Goal: Task Accomplishment & Management: Manage account settings

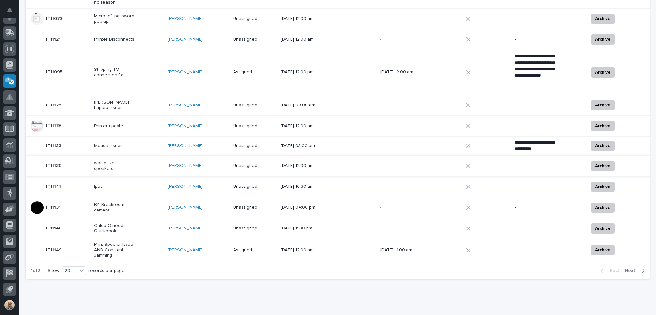
scroll to position [317, 0]
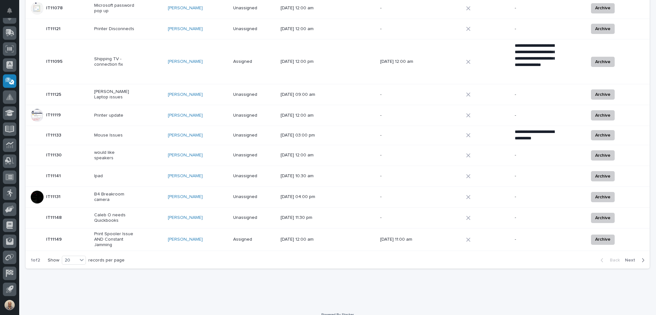
click at [127, 150] on p "would like speakers" at bounding box center [114, 155] width 40 height 11
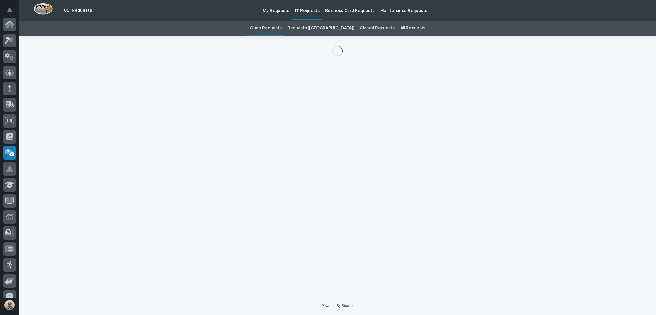
scroll to position [72, 0]
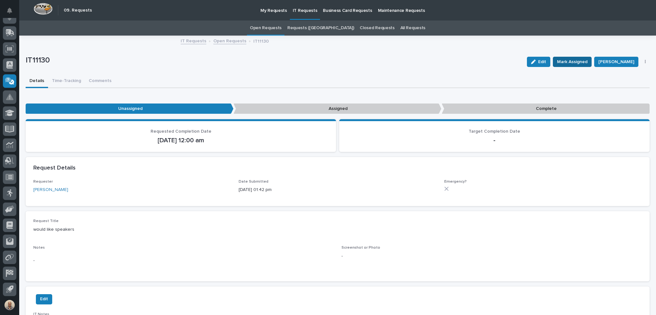
click at [577, 59] on span "Mark Assigned" at bounding box center [572, 62] width 30 height 8
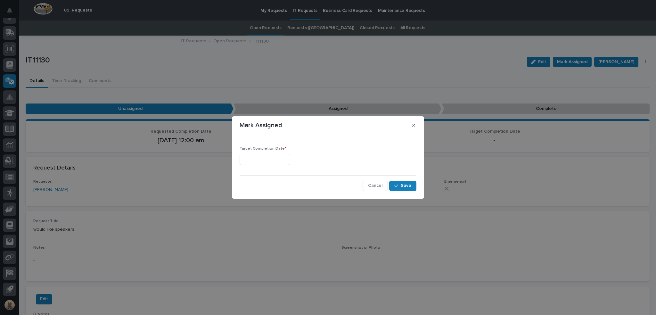
click at [286, 151] on div "Target Completion Date *" at bounding box center [328, 157] width 177 height 23
click at [284, 157] on input "text" at bounding box center [265, 159] width 51 height 11
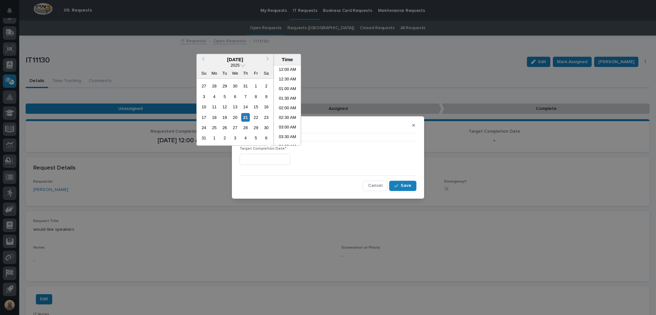
scroll to position [263, 0]
click at [283, 115] on li "04:00 PM" at bounding box center [287, 115] width 27 height 10
type input "**********"
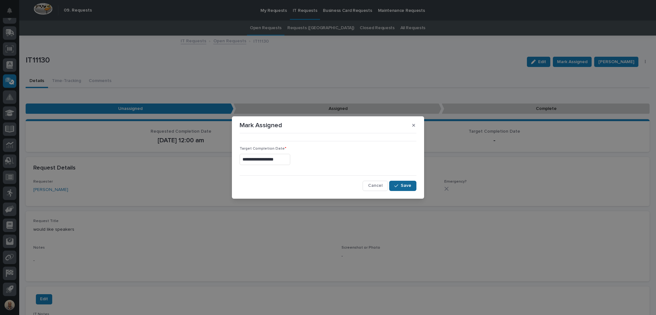
click at [408, 186] on span "Save" at bounding box center [406, 186] width 11 height 6
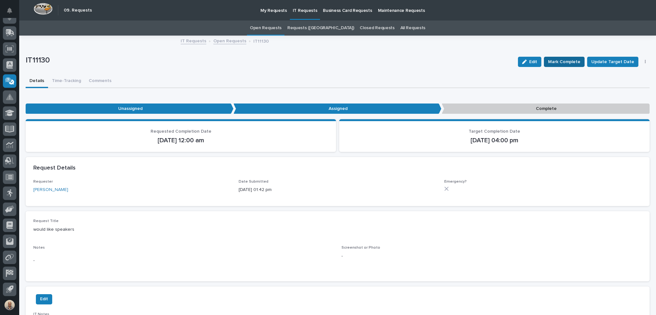
click at [567, 60] on span "Mark Complete" at bounding box center [564, 62] width 32 height 8
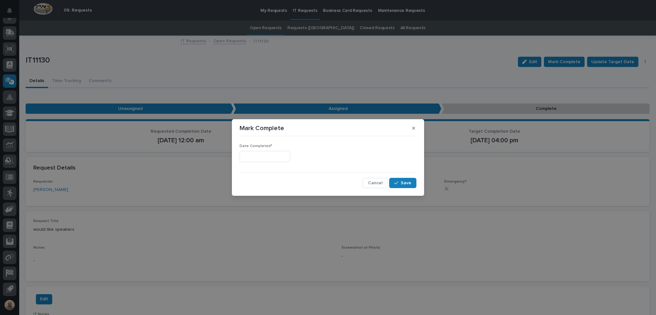
click at [255, 159] on input "text" at bounding box center [265, 156] width 51 height 11
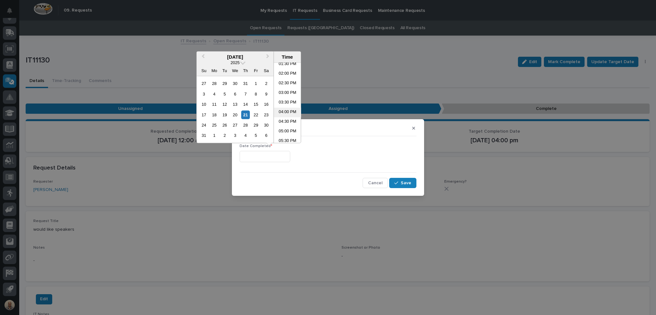
click at [289, 111] on li "04:00 PM" at bounding box center [287, 113] width 27 height 10
type input "**********"
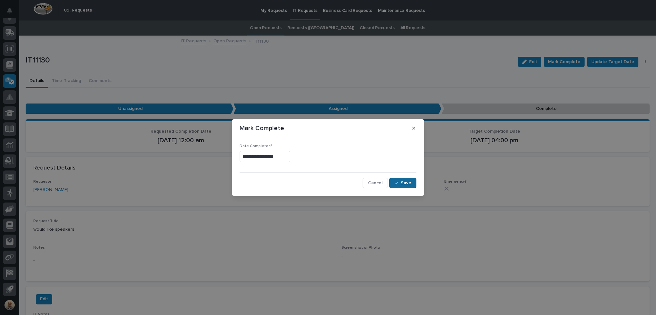
click at [405, 184] on span "Save" at bounding box center [406, 183] width 11 height 6
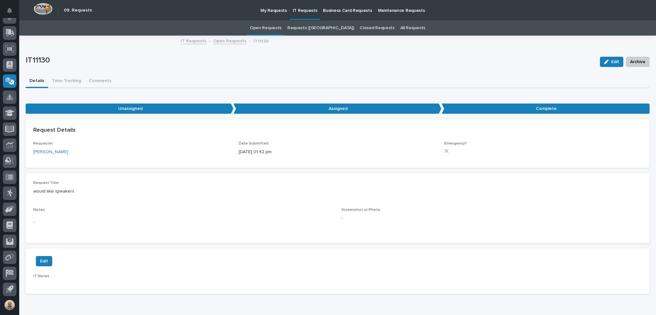
click at [282, 28] on link "Open Requests" at bounding box center [266, 28] width 32 height 15
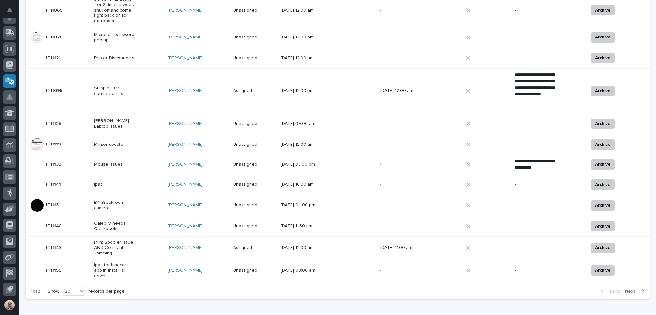
scroll to position [319, 0]
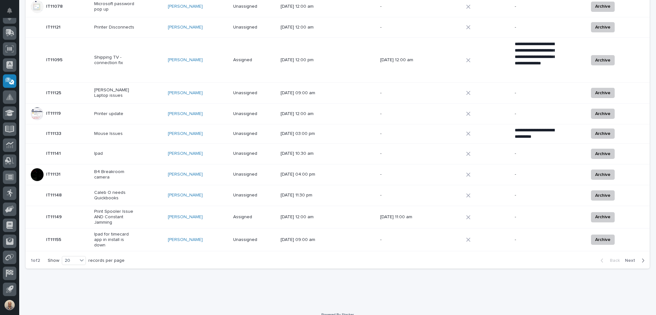
click at [113, 190] on p "Caleb O needs Quickbooks" at bounding box center [114, 195] width 40 height 11
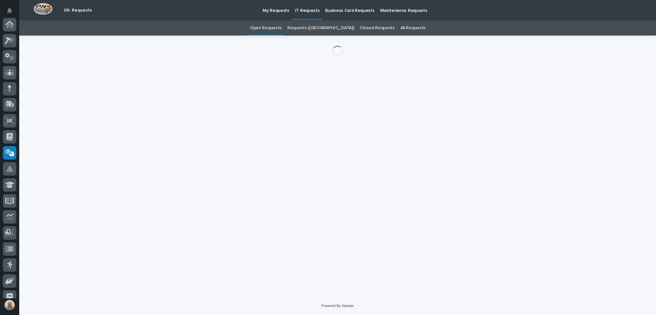
scroll to position [72, 0]
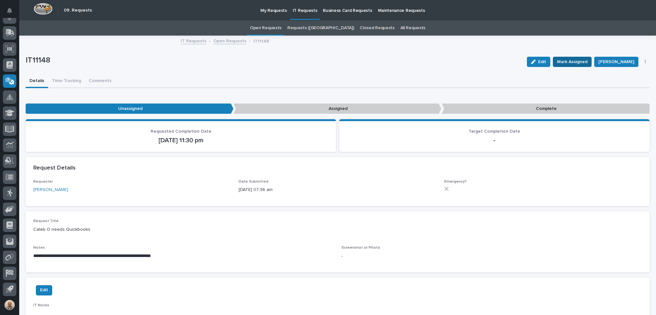
click at [583, 63] on span "Mark Assigned" at bounding box center [572, 62] width 30 height 8
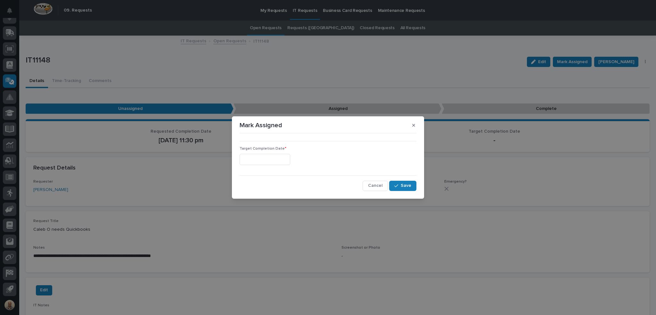
click at [271, 160] on input "text" at bounding box center [265, 159] width 51 height 11
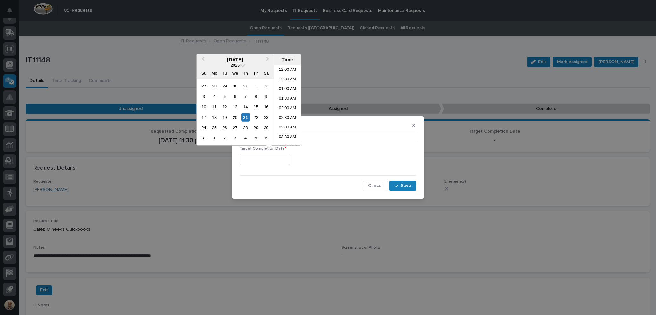
scroll to position [263, 0]
click at [287, 112] on li "04:00 PM" at bounding box center [287, 115] width 27 height 10
type input "**********"
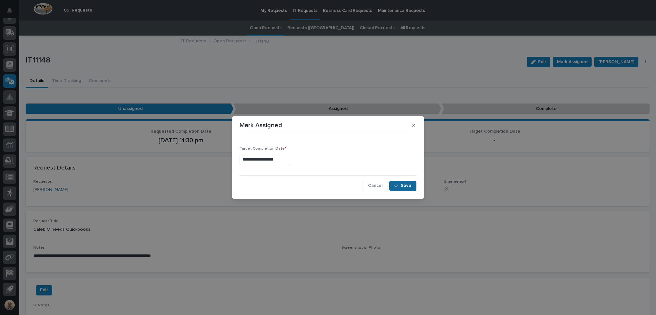
click at [400, 182] on button "Save" at bounding box center [402, 186] width 27 height 10
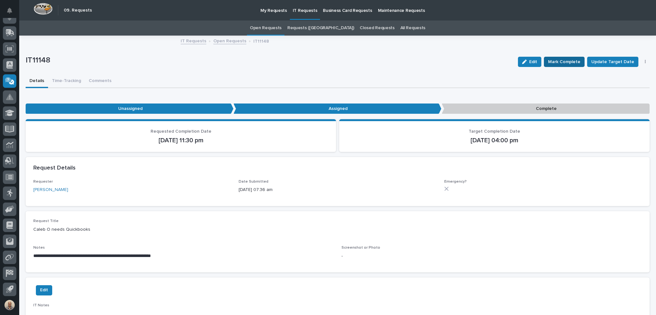
click at [556, 62] on span "Mark Complete" at bounding box center [564, 62] width 32 height 8
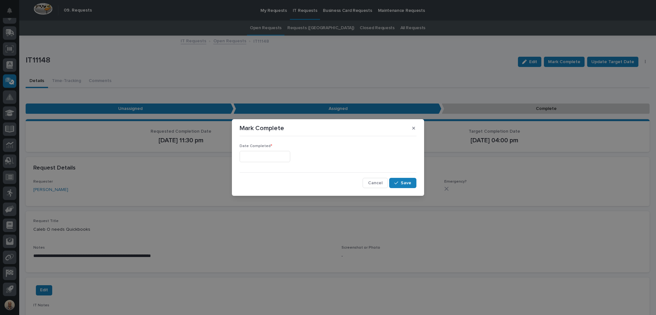
click at [284, 156] on input "text" at bounding box center [265, 156] width 51 height 11
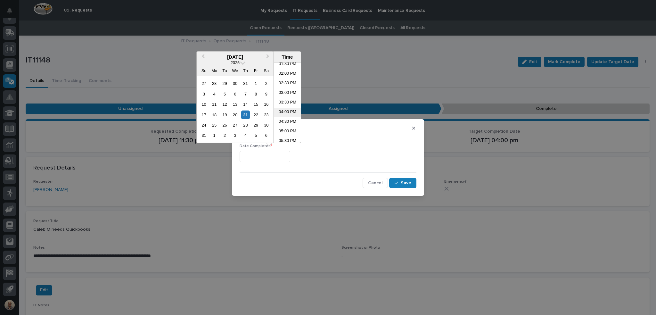
click at [286, 112] on li "04:00 PM" at bounding box center [287, 113] width 27 height 10
type input "**********"
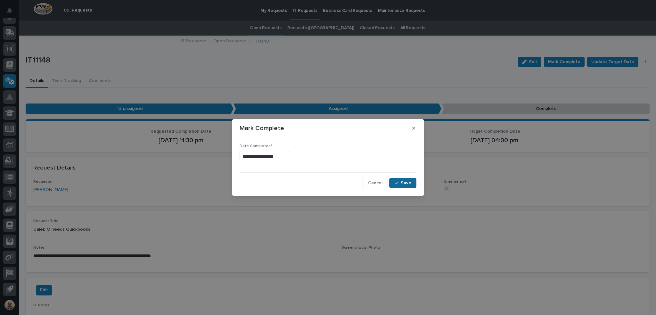
click at [407, 181] on span "Save" at bounding box center [406, 183] width 11 height 6
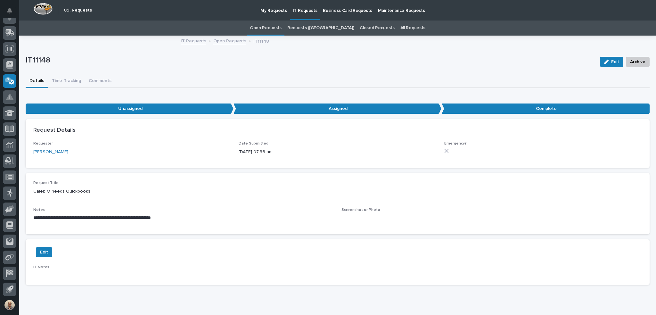
click at [306, 13] on p "IT Requests" at bounding box center [305, 6] width 25 height 13
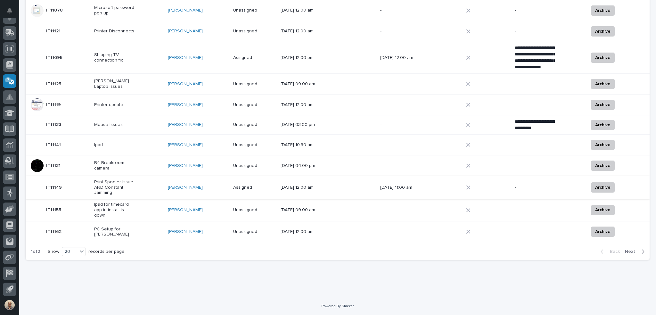
scroll to position [297, 0]
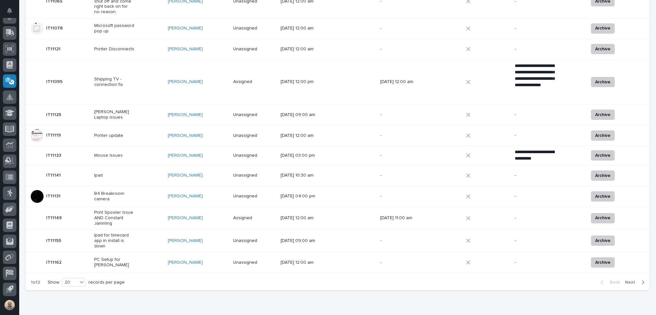
click at [628, 279] on span "Next" at bounding box center [632, 282] width 14 height 6
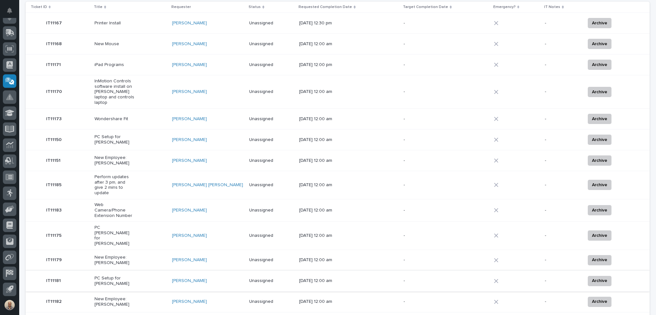
scroll to position [66, 0]
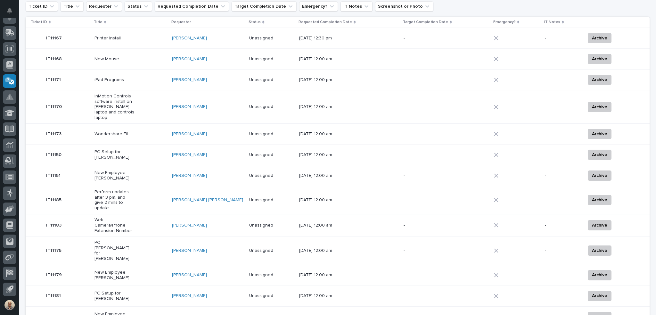
click at [127, 102] on p "InMotion Controls software install on [PERSON_NAME] laptop and controls laptop" at bounding box center [115, 107] width 40 height 27
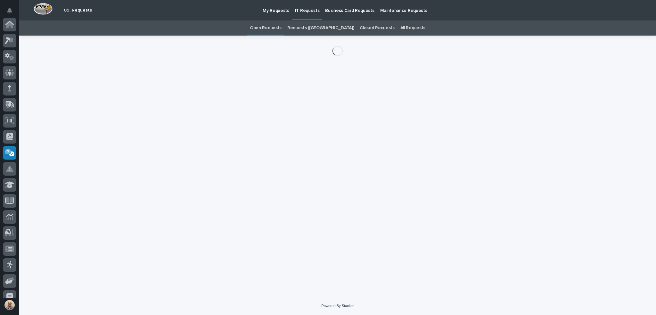
scroll to position [72, 0]
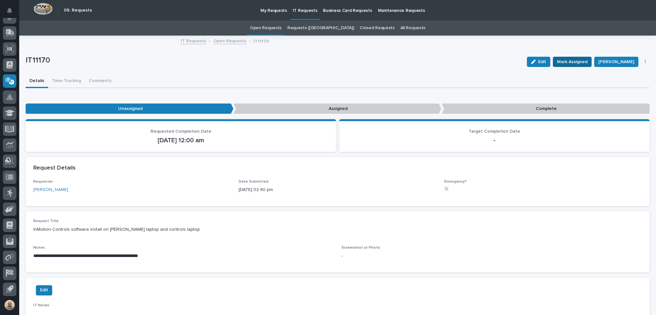
click at [565, 61] on span "Mark Assigned" at bounding box center [572, 62] width 30 height 8
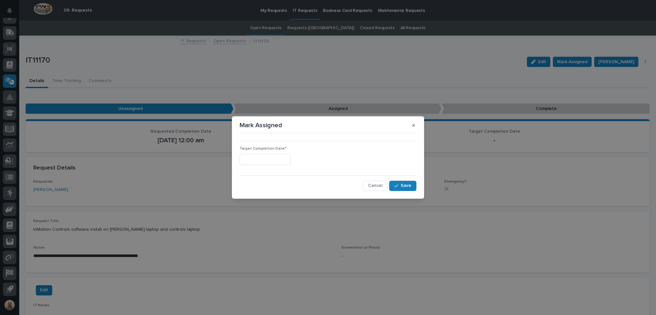
click at [278, 162] on input "text" at bounding box center [265, 159] width 51 height 11
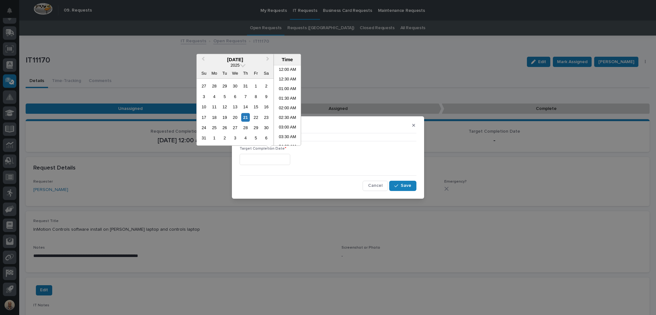
scroll to position [263, 0]
click at [290, 114] on li "04:00 PM" at bounding box center [287, 115] width 27 height 10
type input "**********"
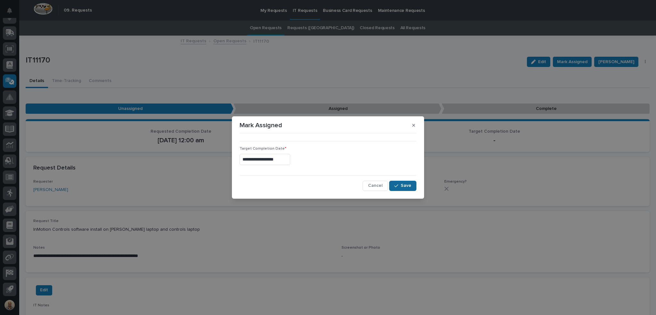
click at [401, 184] on span "Save" at bounding box center [406, 186] width 11 height 6
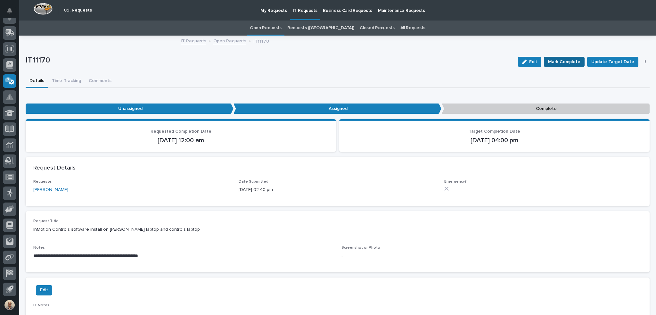
click at [578, 62] on span "Mark Complete" at bounding box center [564, 62] width 32 height 8
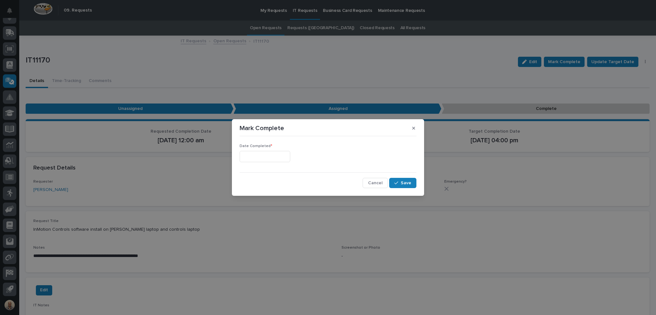
click at [288, 157] on input "text" at bounding box center [265, 156] width 51 height 11
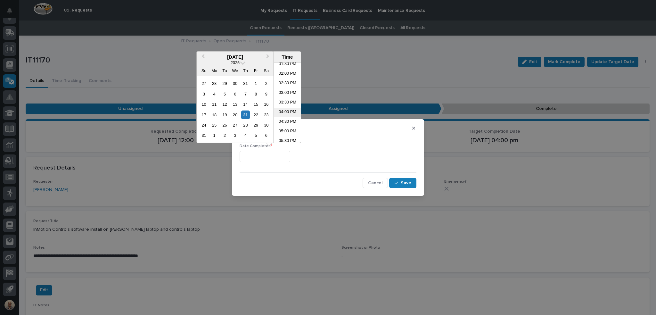
click at [287, 112] on li "04:00 PM" at bounding box center [287, 113] width 27 height 10
type input "**********"
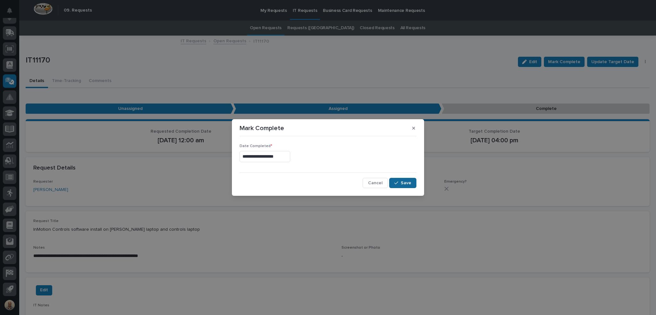
click at [408, 182] on span "Save" at bounding box center [406, 183] width 11 height 6
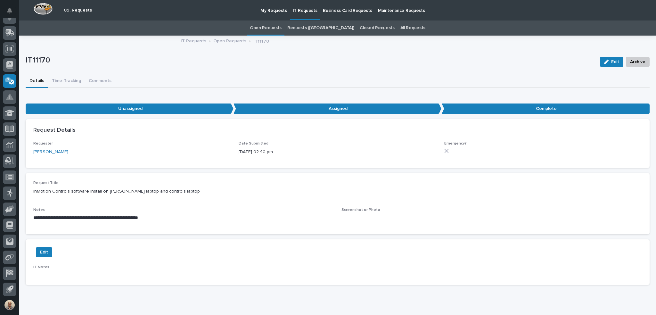
click at [282, 26] on link "Open Requests" at bounding box center [266, 28] width 32 height 15
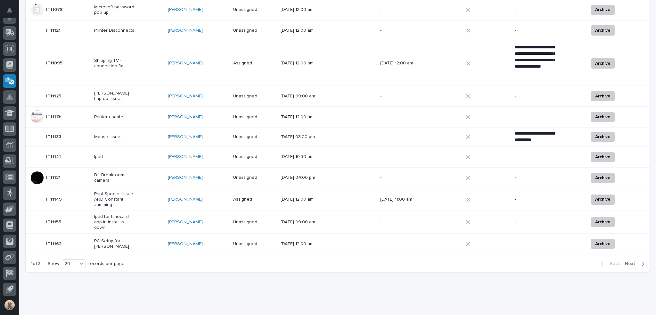
scroll to position [319, 0]
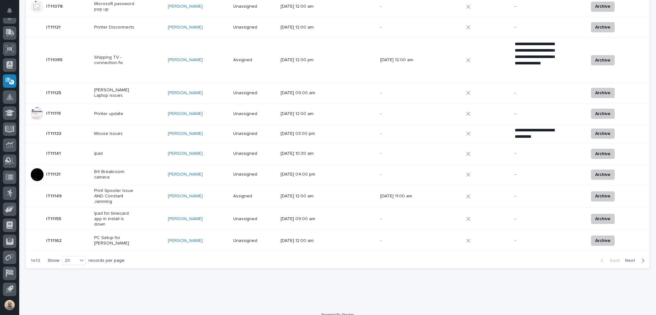
click at [627, 258] on span "Next" at bounding box center [632, 261] width 14 height 6
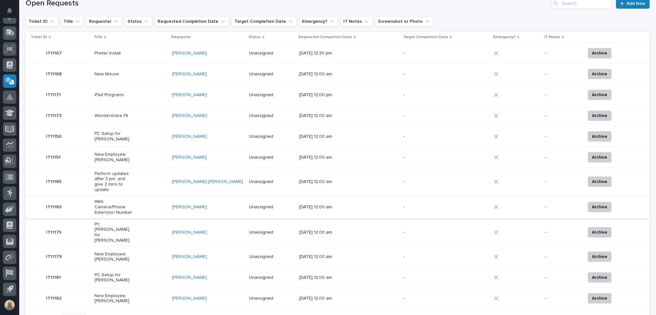
scroll to position [6, 0]
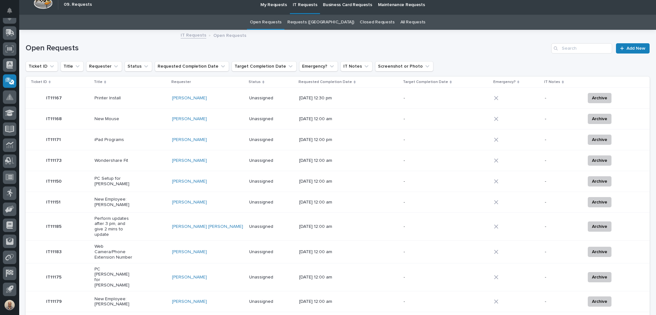
click at [114, 98] on p "Printer Install" at bounding box center [115, 97] width 40 height 5
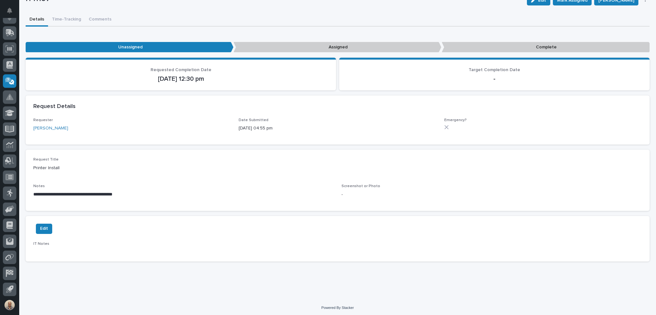
scroll to position [63, 0]
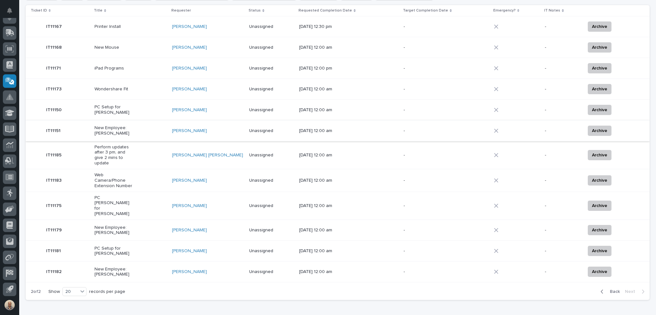
scroll to position [102, 0]
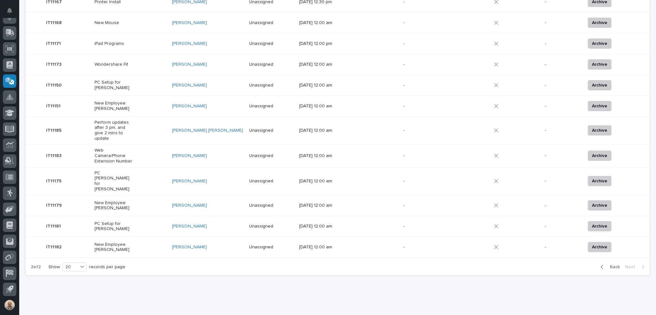
click at [121, 242] on p "New Employee: [PERSON_NAME]" at bounding box center [115, 247] width 40 height 11
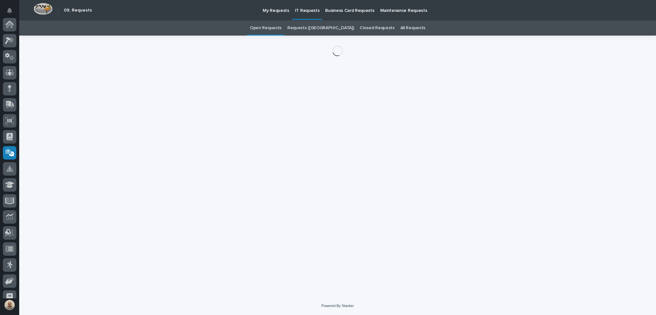
scroll to position [72, 0]
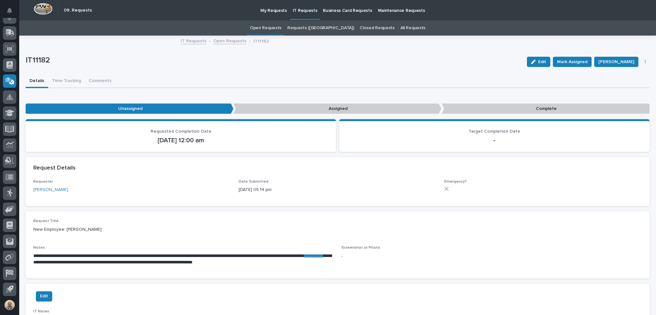
drag, startPoint x: 108, startPoint y: 229, endPoint x: 65, endPoint y: 234, distance: 42.6
click at [65, 234] on div "Request Title New Employee: [PERSON_NAME]" at bounding box center [337, 228] width 609 height 19
copy p "[PERSON_NAME]"
click at [304, 258] on link "**********" at bounding box center [313, 255] width 19 height 4
click at [569, 60] on span "Mark Assigned" at bounding box center [572, 62] width 30 height 8
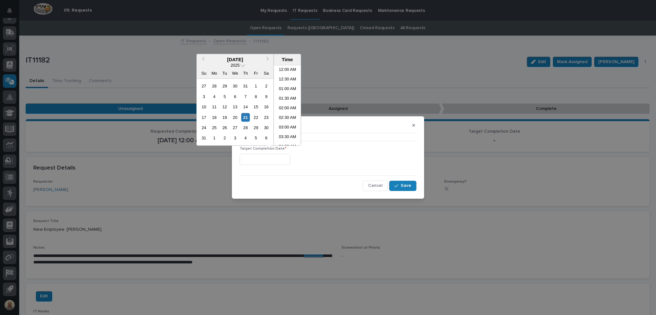
click at [290, 163] on input "text" at bounding box center [265, 159] width 51 height 11
click at [288, 104] on li "04:00 PM" at bounding box center [287, 106] width 27 height 10
type input "**********"
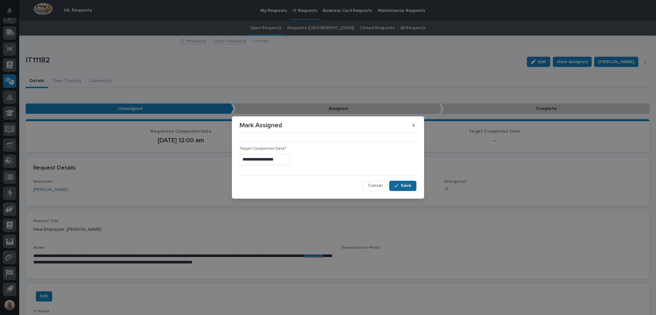
click at [409, 185] on span "Save" at bounding box center [406, 186] width 11 height 6
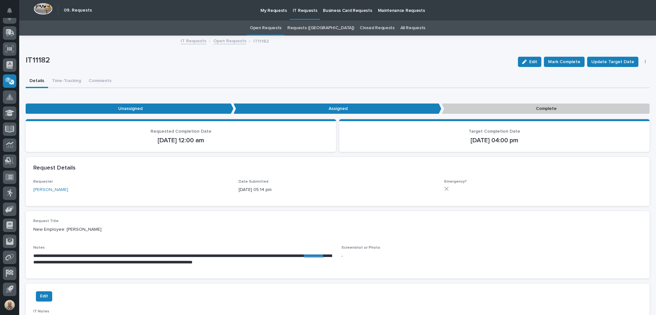
click at [282, 27] on link "Open Requests" at bounding box center [266, 28] width 32 height 15
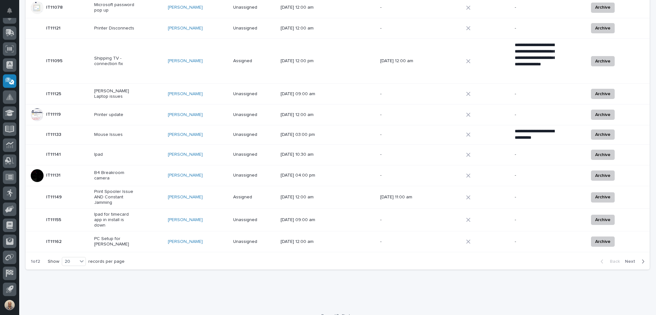
scroll to position [319, 0]
click at [630, 258] on span "Next" at bounding box center [632, 261] width 14 height 6
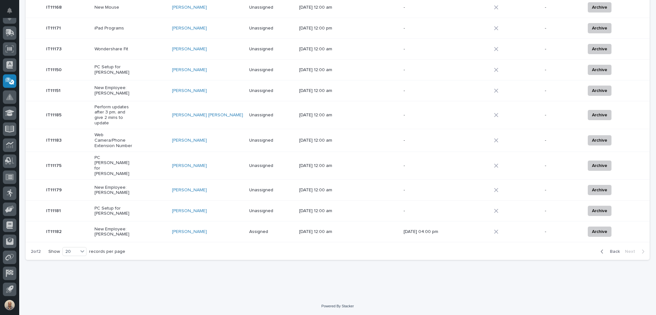
scroll to position [102, 0]
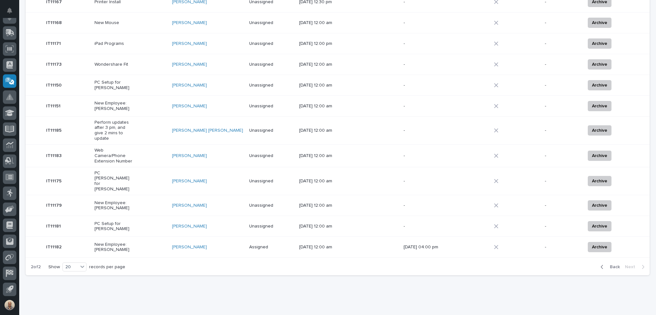
click at [126, 128] on p "Perform updates after 3 pm, and give 2 mins to update" at bounding box center [115, 130] width 40 height 21
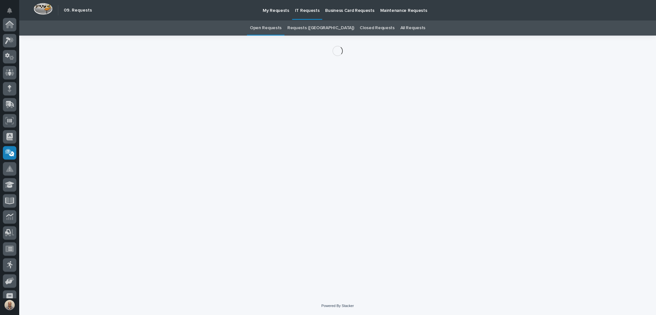
scroll to position [72, 0]
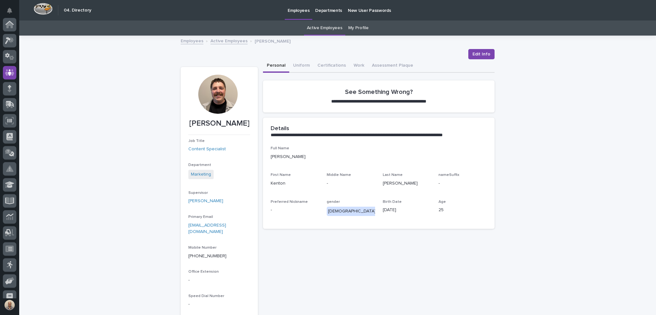
scroll to position [48, 0]
click at [321, 29] on link "Active Employees" at bounding box center [325, 28] width 36 height 15
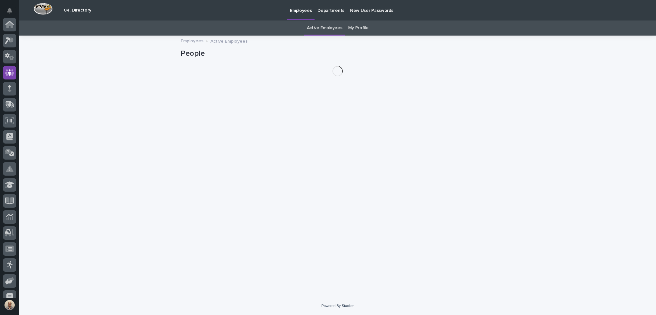
scroll to position [48, 0]
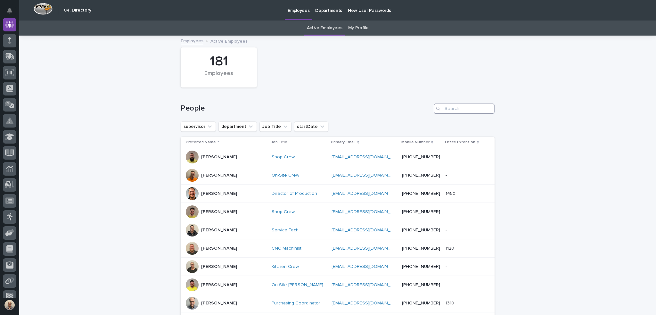
click at [454, 106] on input "Search" at bounding box center [464, 108] width 61 height 10
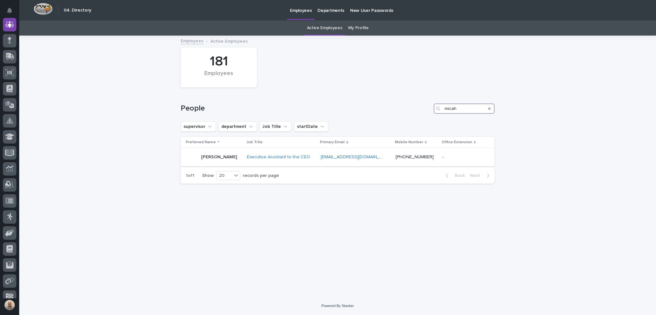
type input "micah"
click at [212, 154] on p "[PERSON_NAME]" at bounding box center [219, 156] width 36 height 5
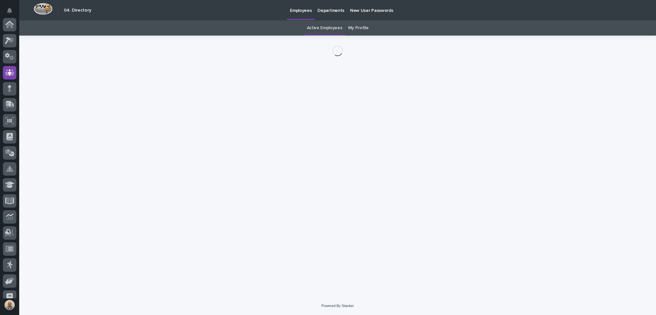
scroll to position [48, 0]
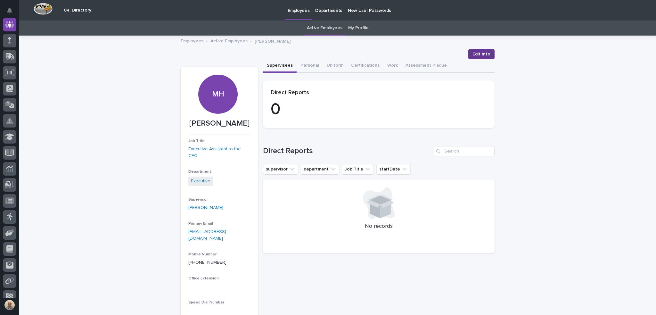
click at [482, 56] on span "Edit Info" at bounding box center [482, 54] width 18 height 6
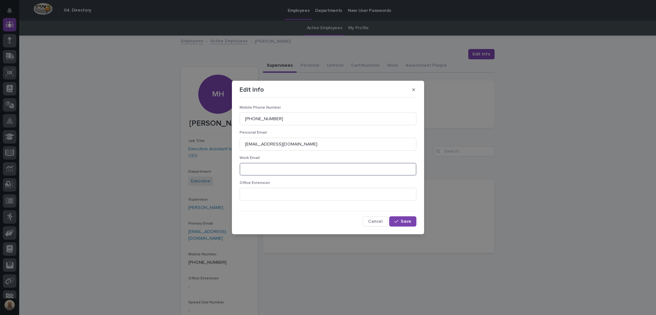
click at [304, 171] on input at bounding box center [328, 169] width 177 height 13
type input "mhershberger@pwiworks.com"
click at [412, 221] on button "Save" at bounding box center [402, 221] width 27 height 10
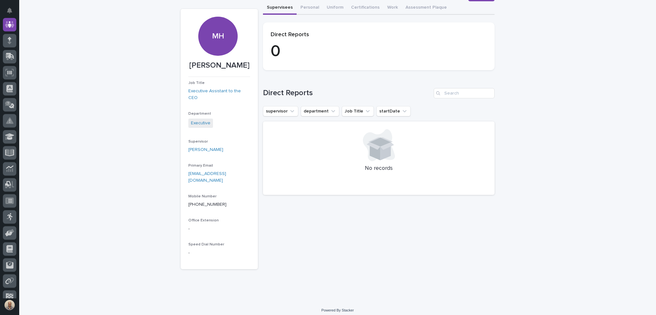
scroll to position [0, 0]
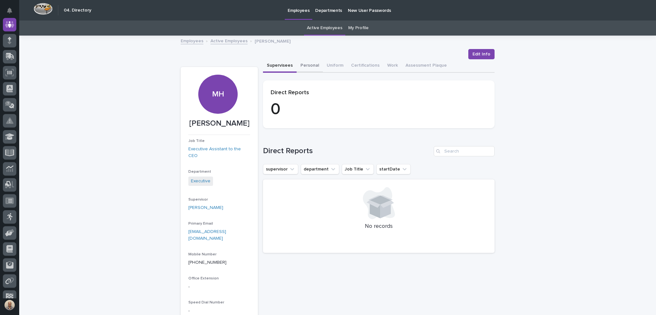
click at [308, 65] on button "Personal" at bounding box center [310, 65] width 26 height 13
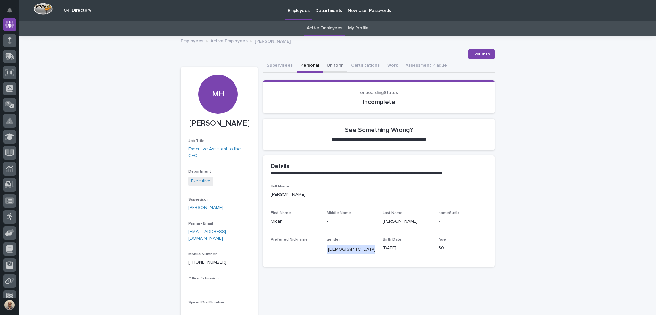
click at [332, 63] on button "Uniform" at bounding box center [335, 65] width 24 height 13
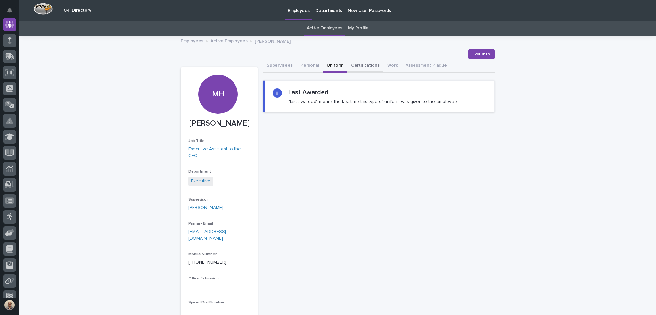
click at [347, 63] on button "Certifications" at bounding box center [365, 65] width 36 height 13
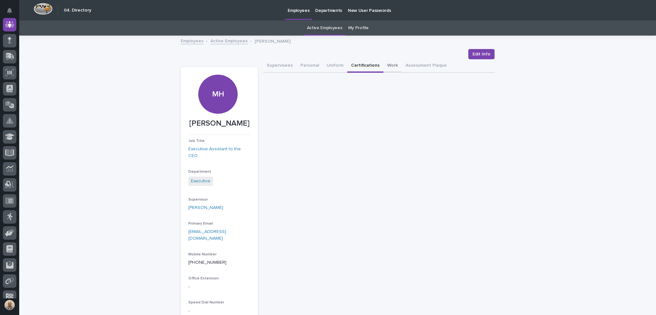
click at [383, 63] on button "Work" at bounding box center [392, 65] width 18 height 13
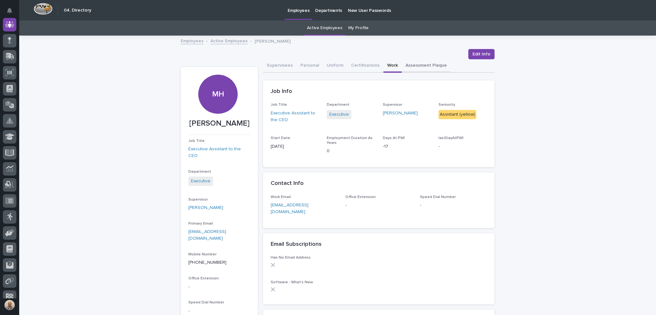
click at [408, 64] on button "Assessment Plaque" at bounding box center [426, 65] width 49 height 13
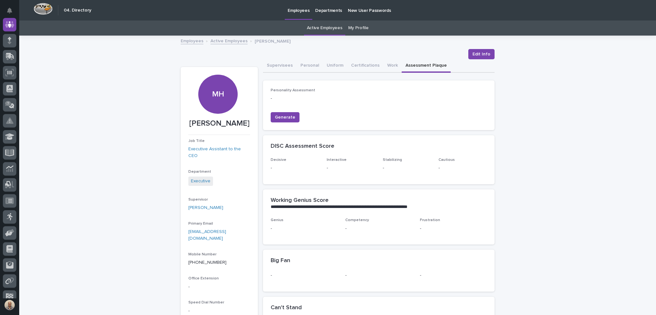
click at [323, 29] on link "Active Employees" at bounding box center [325, 28] width 36 height 15
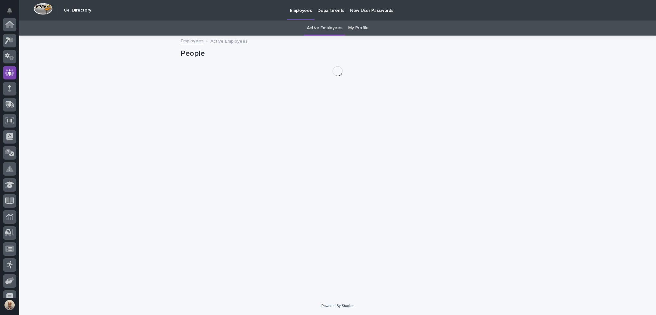
scroll to position [48, 0]
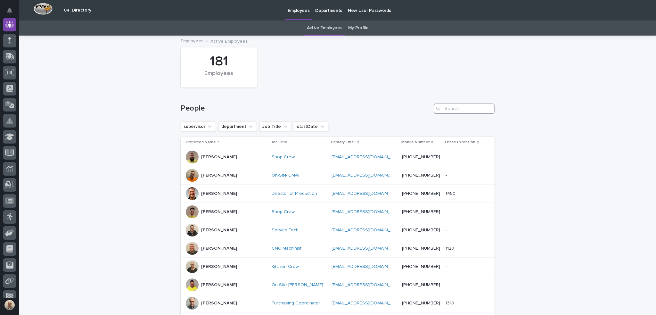
click at [454, 110] on input "Search" at bounding box center [464, 108] width 61 height 10
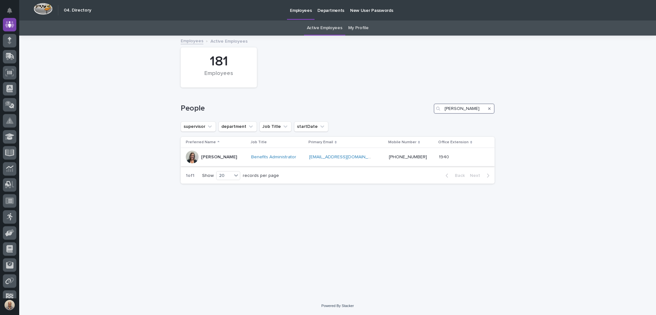
type input "lisa"
click at [215, 155] on p "Lisa Reyes" at bounding box center [219, 156] width 36 height 5
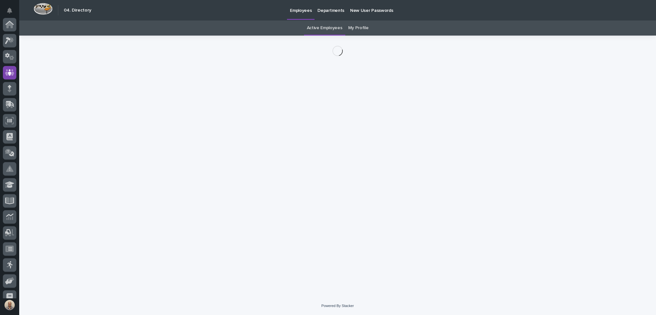
scroll to position [48, 0]
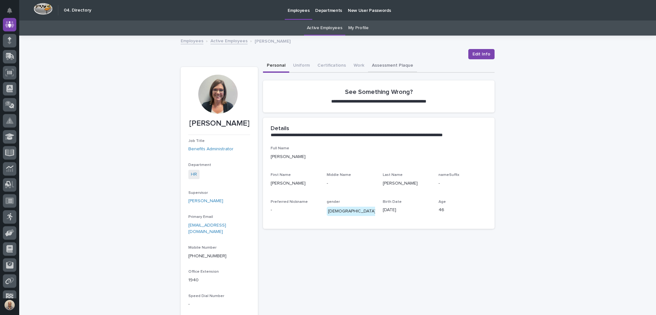
click at [387, 66] on button "Assessment Plaque" at bounding box center [392, 65] width 49 height 13
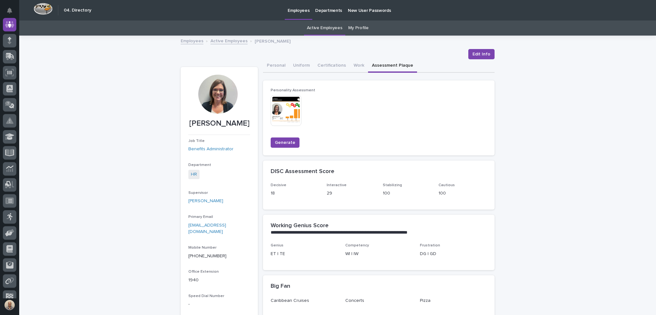
click at [328, 28] on link "Active Employees" at bounding box center [325, 28] width 36 height 15
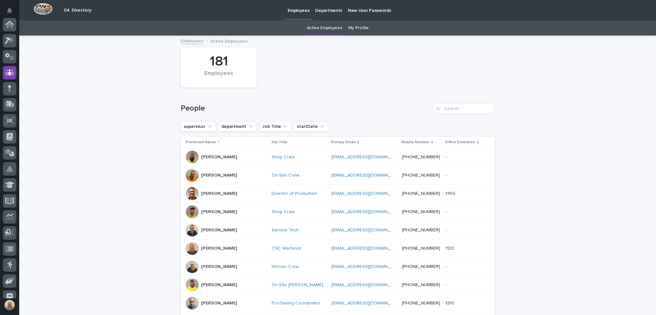
scroll to position [48, 0]
click at [466, 111] on input "Search" at bounding box center [464, 108] width 61 height 10
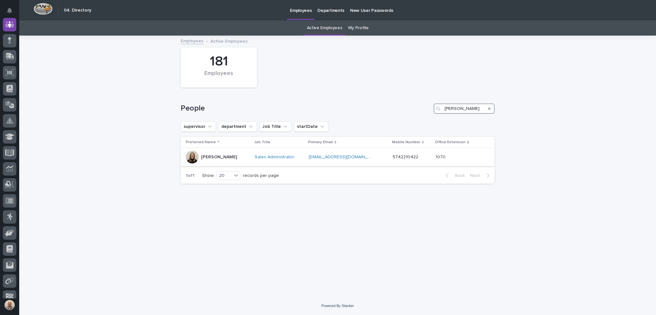
type input "michelle"
click at [218, 159] on p "Michelle Moore" at bounding box center [219, 156] width 36 height 5
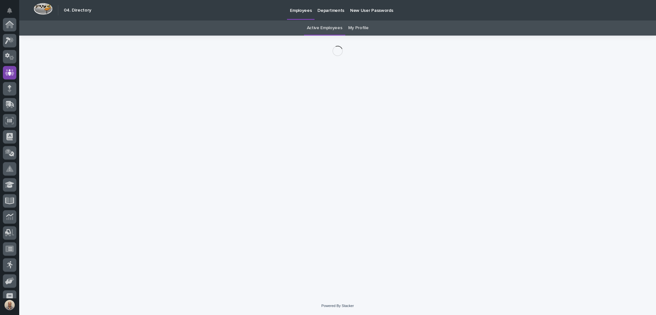
scroll to position [48, 0]
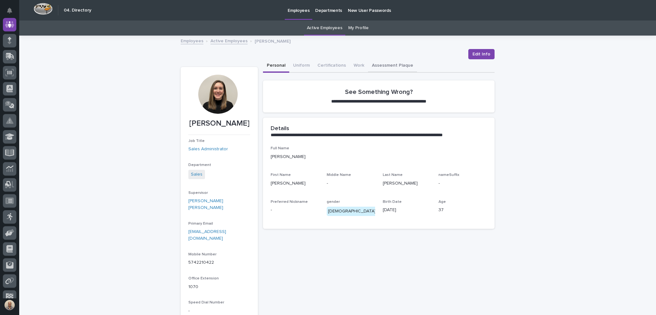
click at [401, 63] on button "Assessment Plaque" at bounding box center [392, 65] width 49 height 13
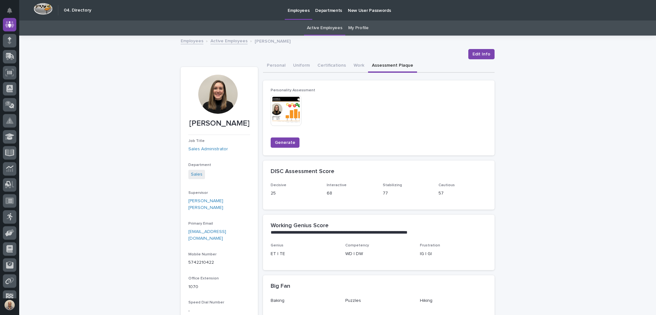
click at [208, 91] on div at bounding box center [217, 94] width 39 height 39
drag, startPoint x: 244, startPoint y: 124, endPoint x: 188, endPoint y: 125, distance: 55.4
click at [188, 125] on p "Michelle Moore" at bounding box center [219, 123] width 62 height 9
